Goal: Register for event/course

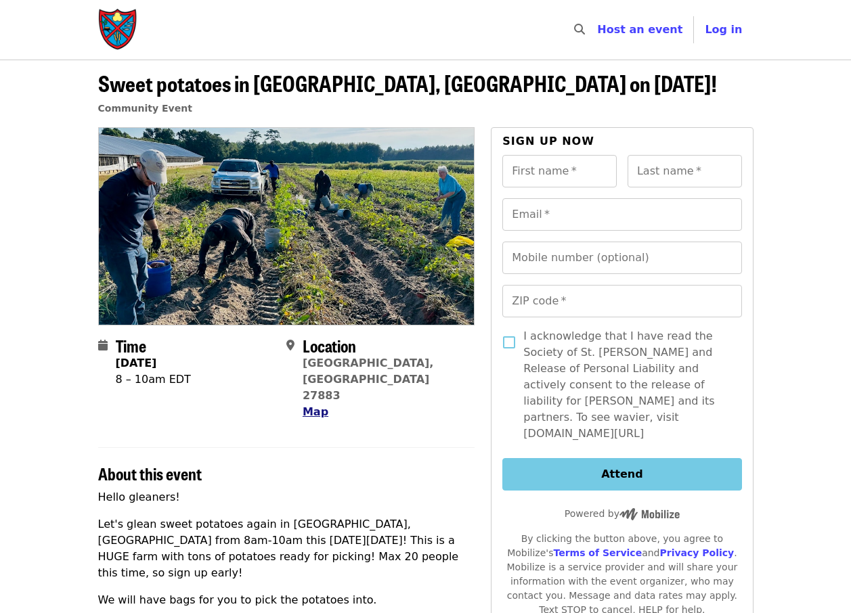
click at [312, 406] on span "Map" at bounding box center [316, 412] width 26 height 13
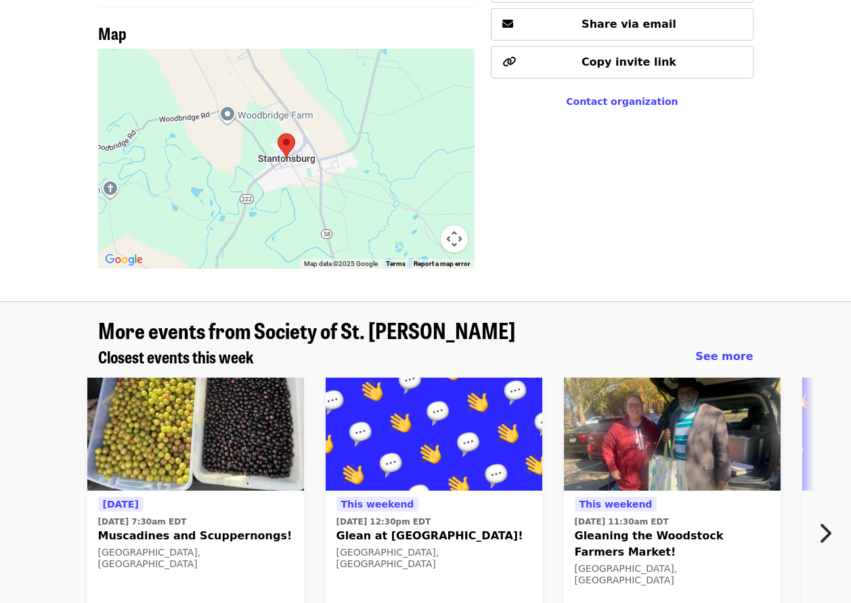
scroll to position [834, 0]
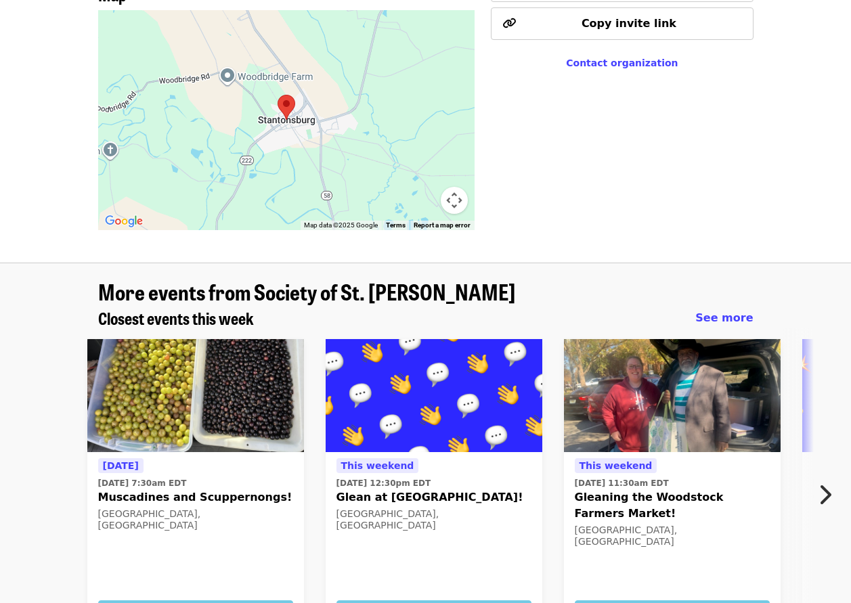
click at [826, 482] on icon "chevron-right icon" at bounding box center [825, 495] width 14 height 26
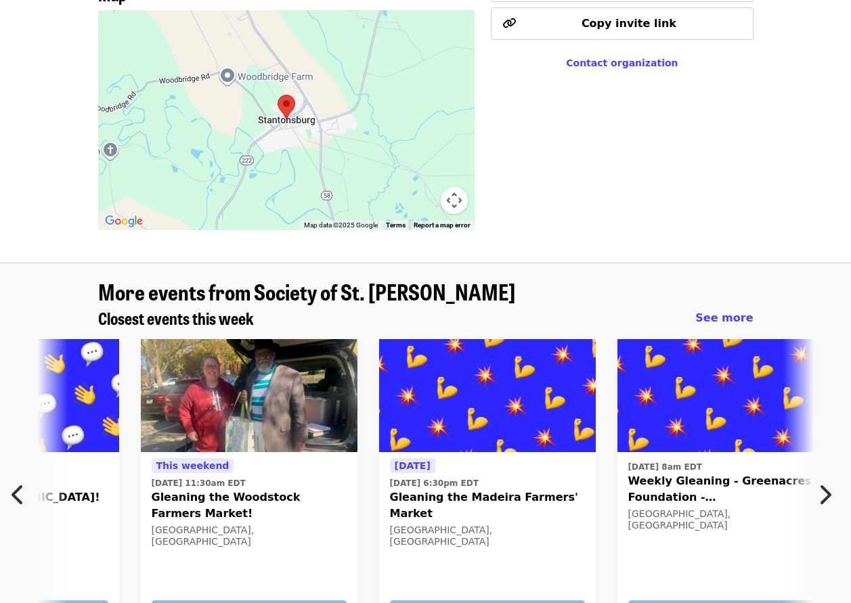
scroll to position [0, 490]
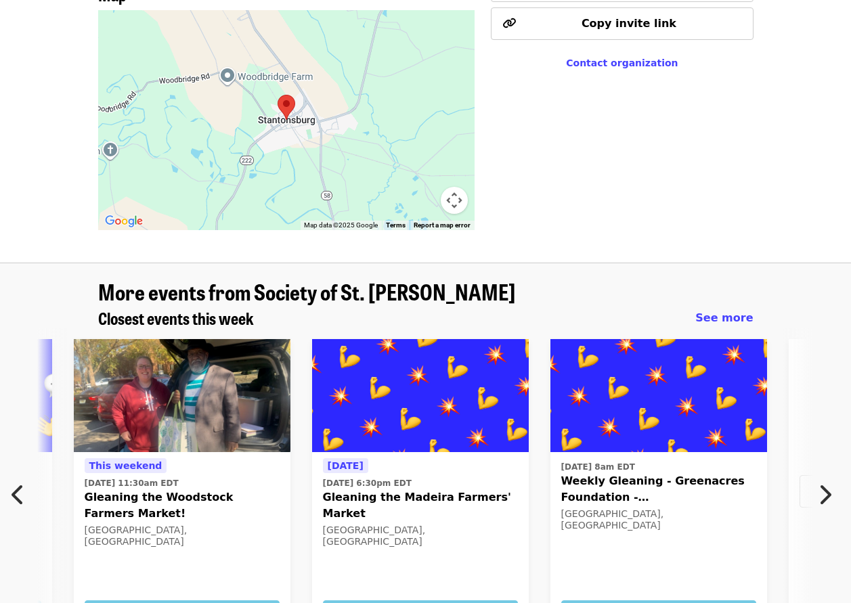
click at [826, 482] on icon "chevron-right icon" at bounding box center [825, 495] width 14 height 26
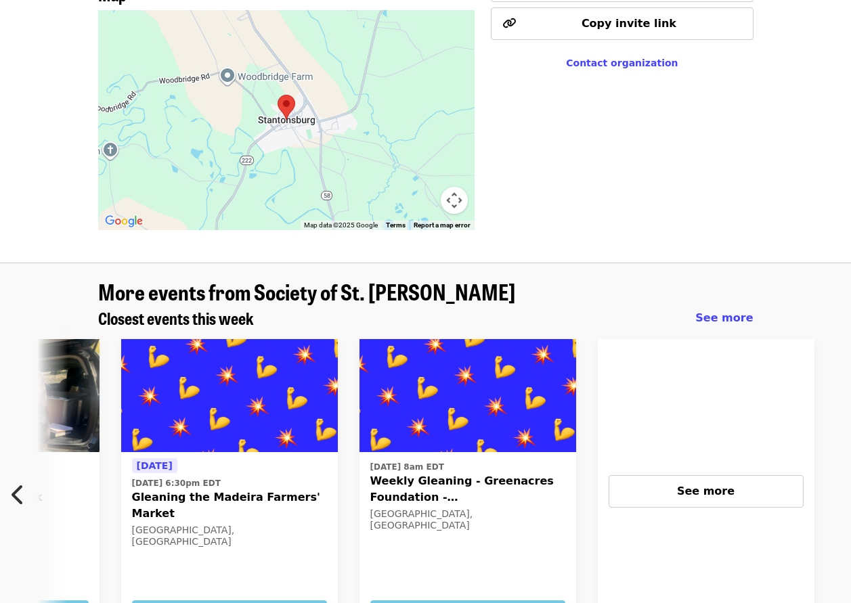
scroll to position [0, 828]
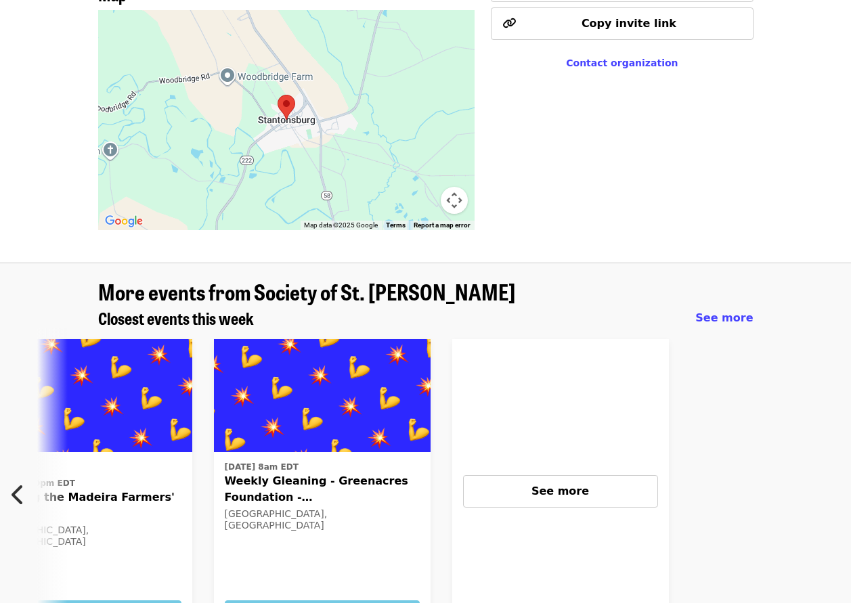
click at [16, 482] on icon "chevron-left icon" at bounding box center [19, 495] width 14 height 26
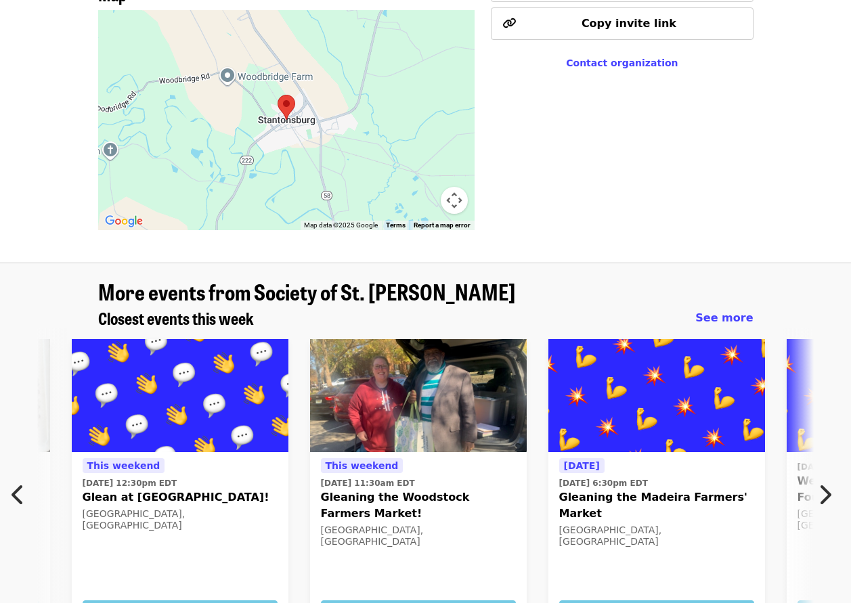
scroll to position [0, 252]
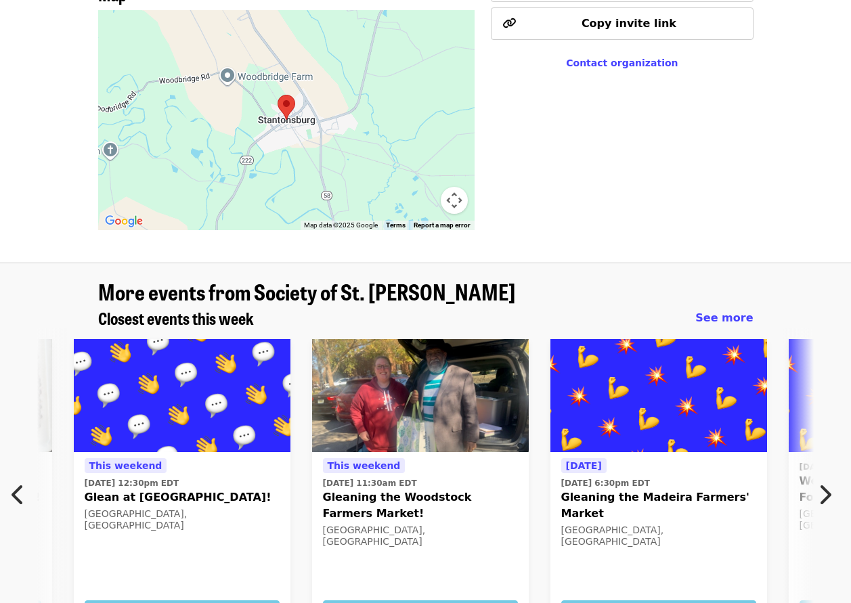
click at [16, 482] on icon "chevron-left icon" at bounding box center [19, 495] width 14 height 26
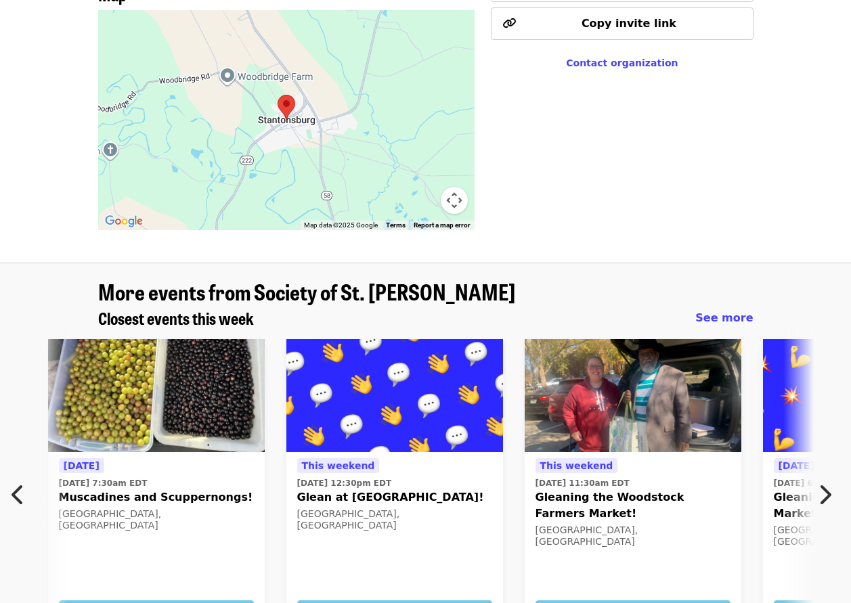
scroll to position [0, 0]
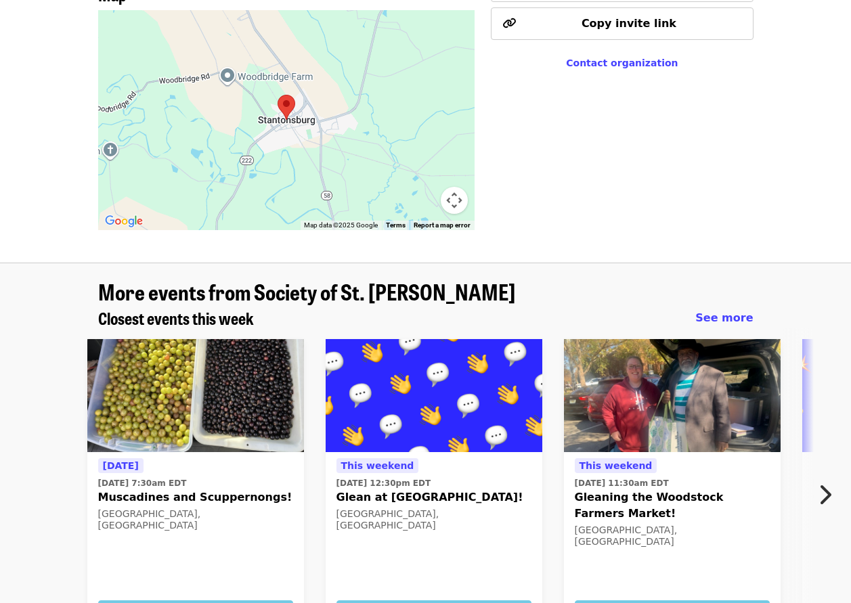
click at [128, 460] on span "[DATE]" at bounding box center [121, 465] width 36 height 11
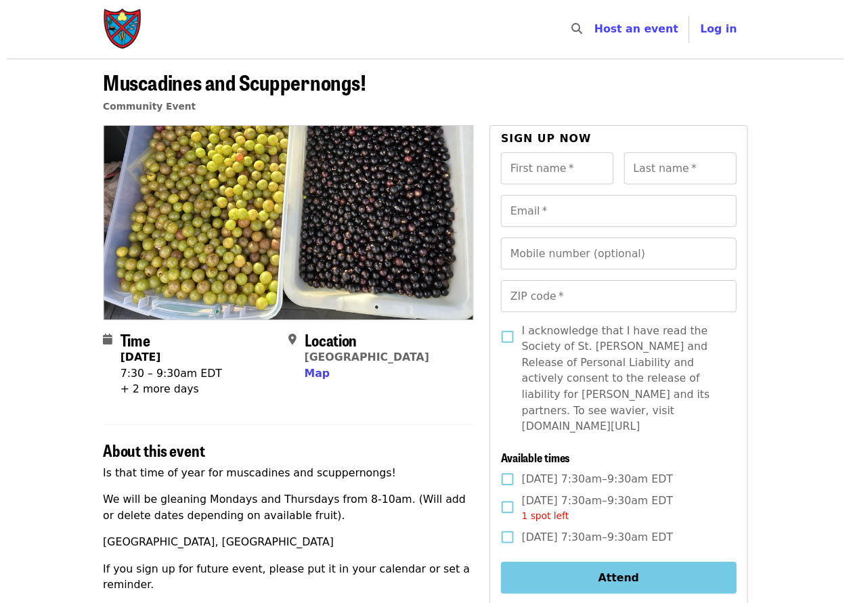
scroll to position [703, 0]
